Goal: Find specific page/section: Find specific page/section

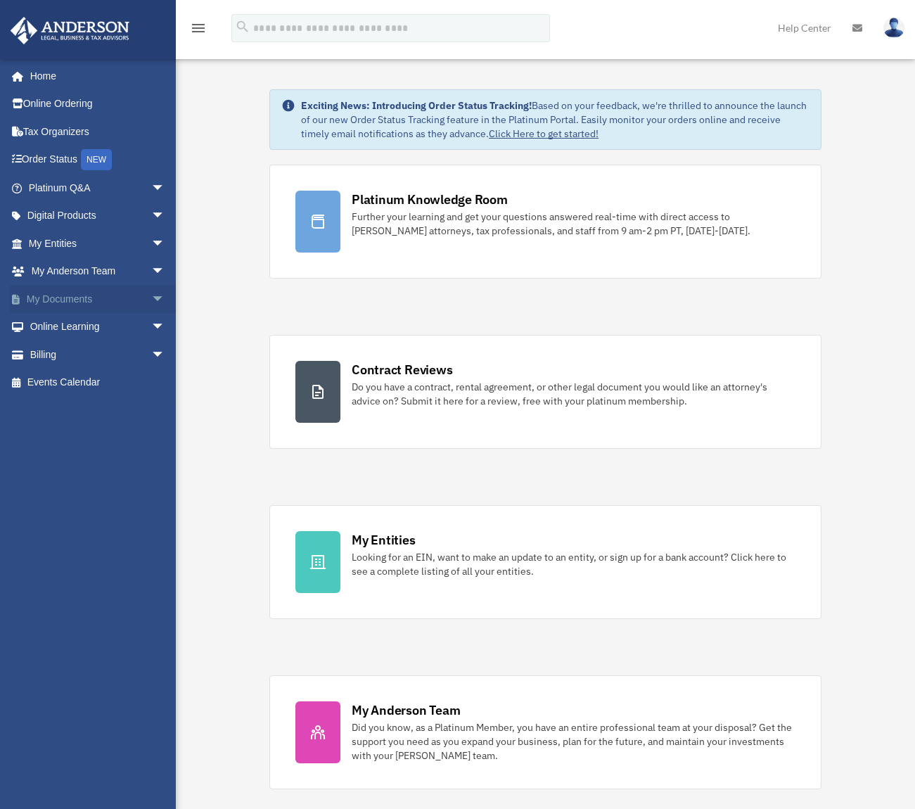
click at [86, 300] on link "My Documents arrow_drop_down" at bounding box center [98, 299] width 177 height 28
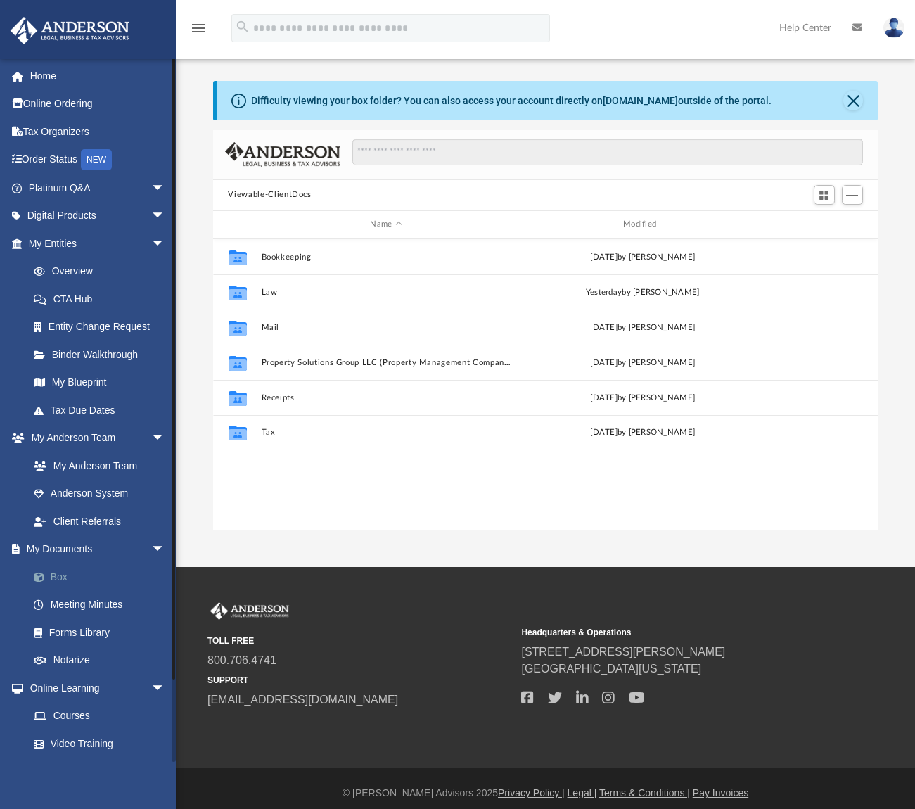
scroll to position [309, 655]
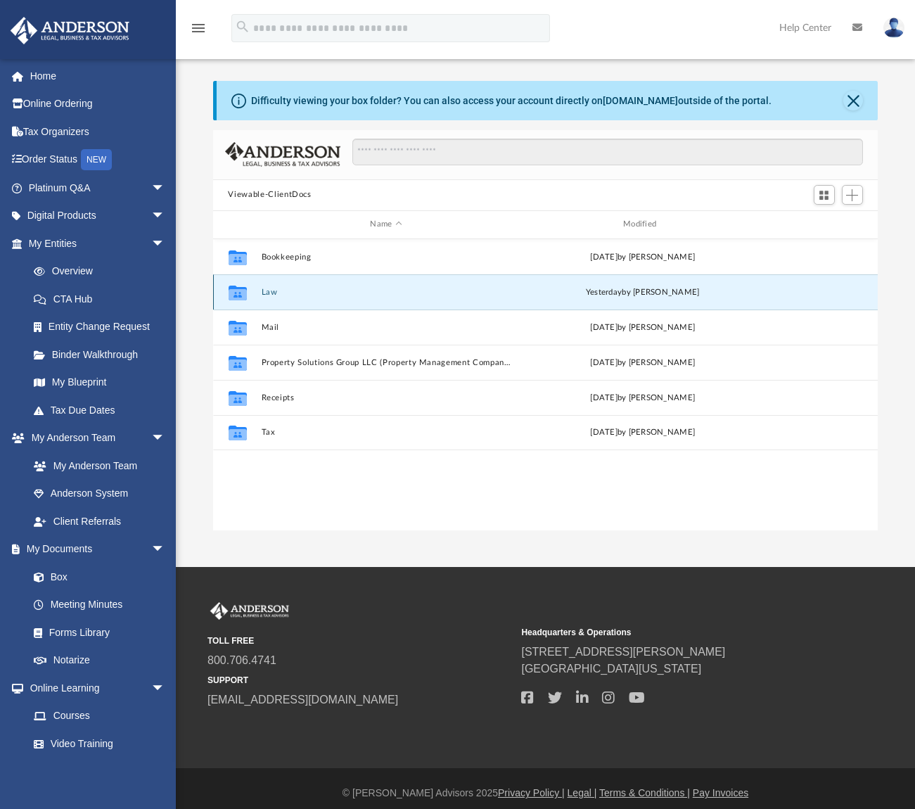
click at [274, 293] on button "Law" at bounding box center [386, 291] width 250 height 9
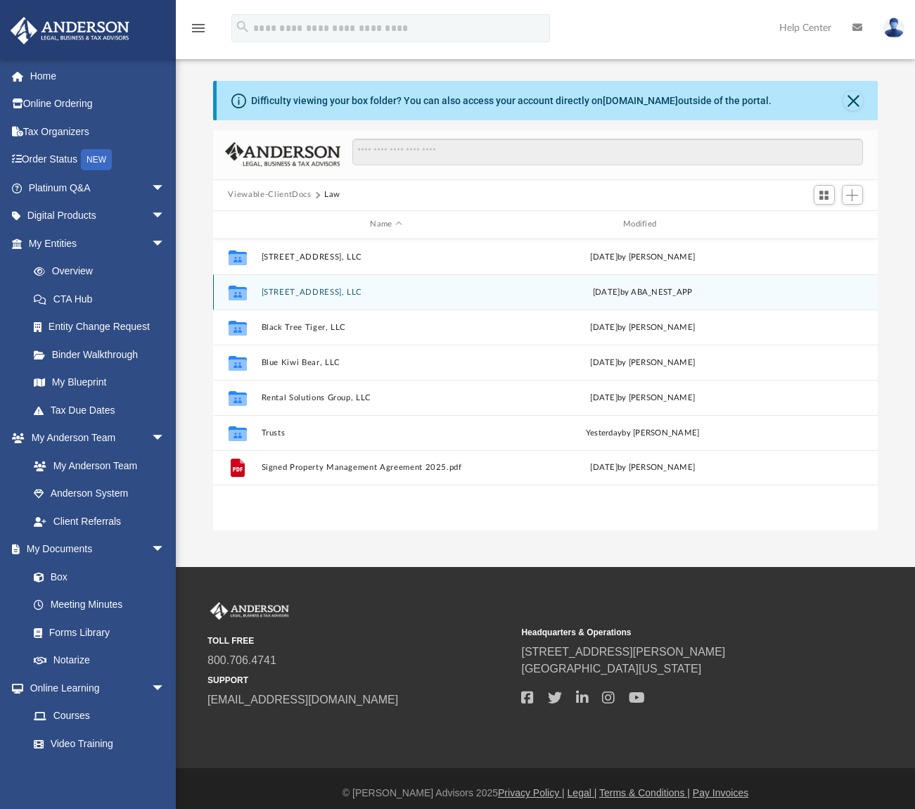
click at [304, 298] on div "Collaborated Folder [STREET_ADDRESS], LLC [DATE] by ABA_NEST_APP" at bounding box center [545, 291] width 665 height 35
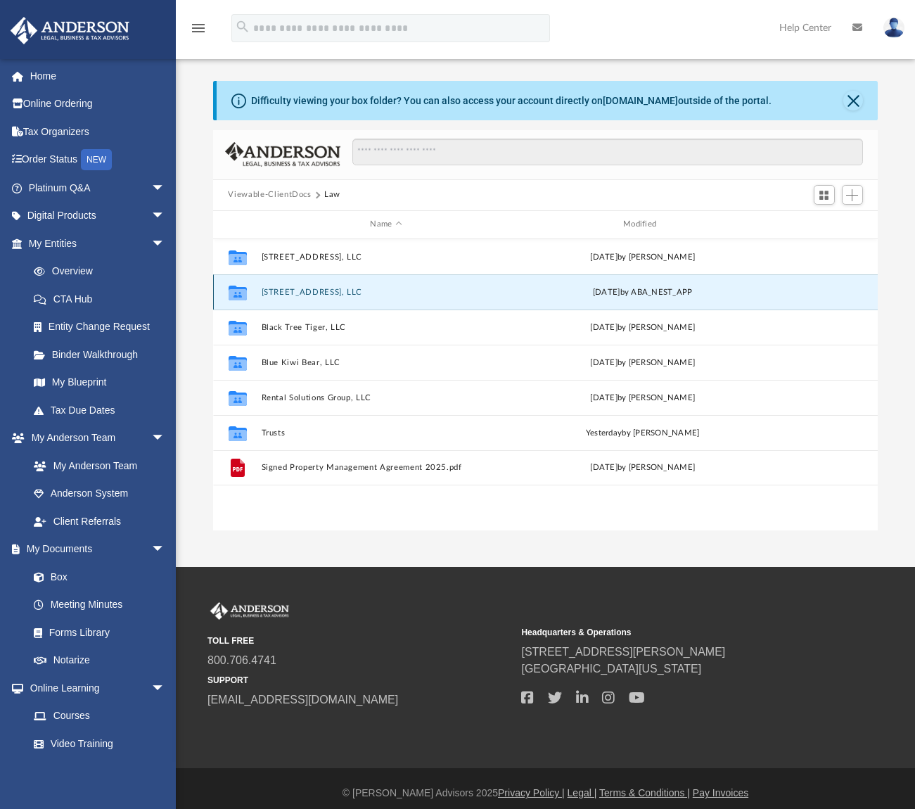
click at [307, 293] on button "[STREET_ADDRESS], LLC" at bounding box center [386, 291] width 250 height 9
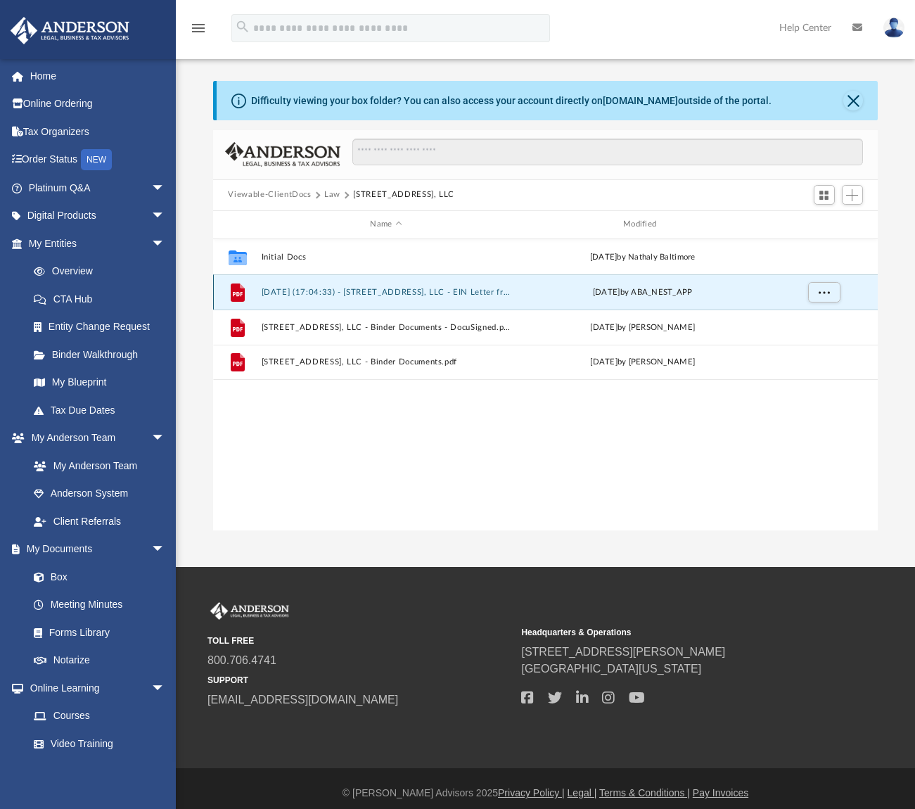
click at [424, 287] on button "[DATE] (17:04:33) - [STREET_ADDRESS], LLC - EIN Letter from IRS.pdf" at bounding box center [386, 291] width 250 height 9
